Goal: Task Accomplishment & Management: Use online tool/utility

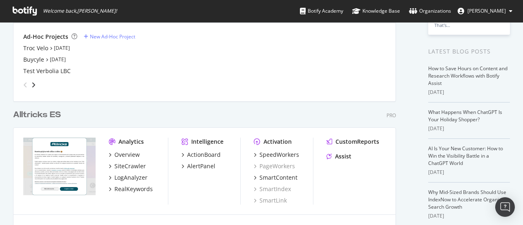
scroll to position [91, 0]
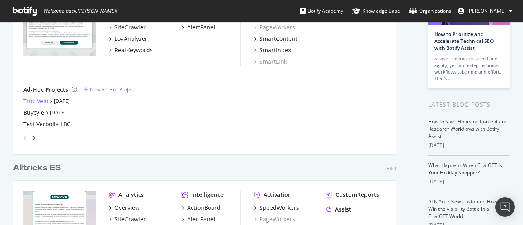
click at [43, 101] on div "Troc Velo" at bounding box center [35, 101] width 25 height 8
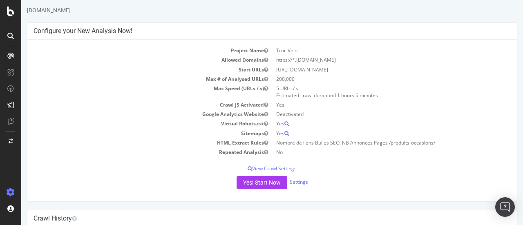
scroll to position [20, 0]
click at [246, 182] on button "Yes! Start Now" at bounding box center [262, 182] width 51 height 13
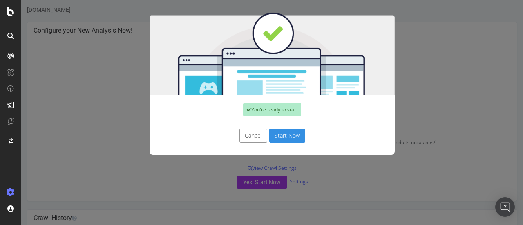
click at [280, 134] on button "Start Now" at bounding box center [287, 136] width 36 height 14
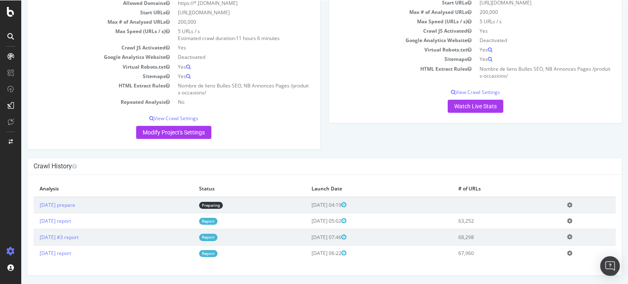
scroll to position [110, 0]
